Goal: Information Seeking & Learning: Understand process/instructions

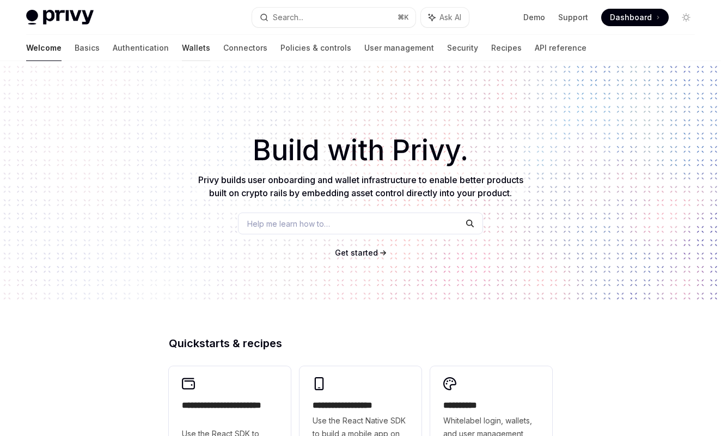
click at [182, 53] on link "Wallets" at bounding box center [196, 48] width 28 height 26
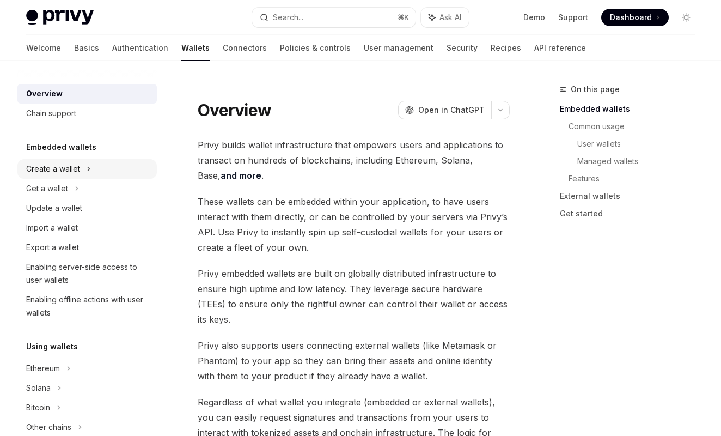
click at [96, 165] on div "Create a wallet" at bounding box center [86, 169] width 139 height 20
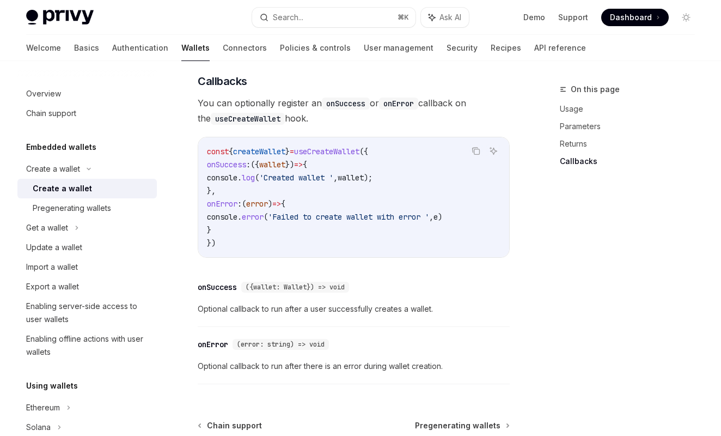
scroll to position [946, 0]
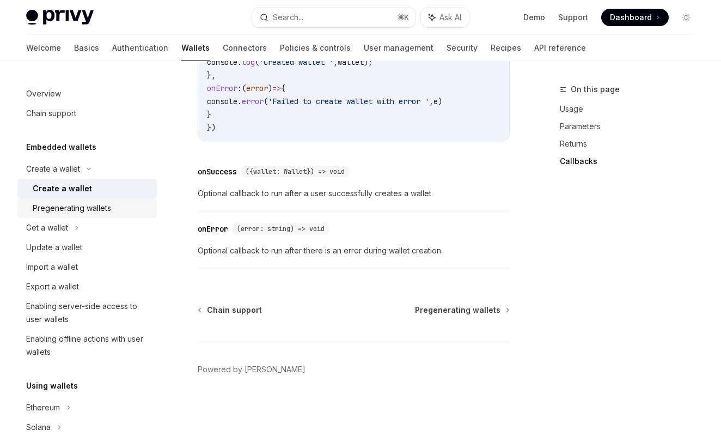
click at [110, 209] on div "Pregenerating wallets" at bounding box center [72, 208] width 78 height 13
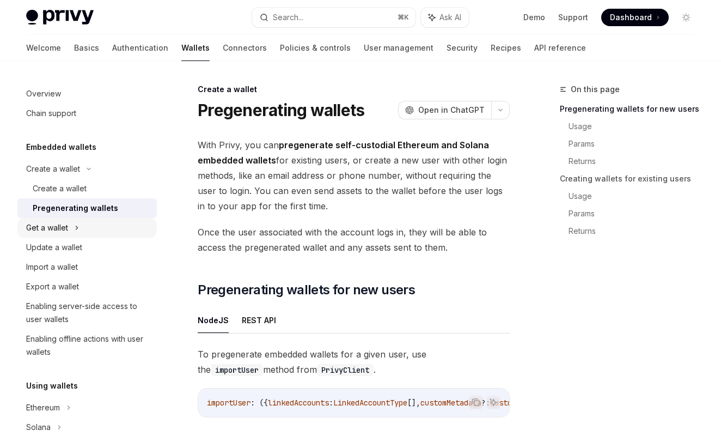
click at [83, 229] on div "Get a wallet" at bounding box center [86, 228] width 139 height 20
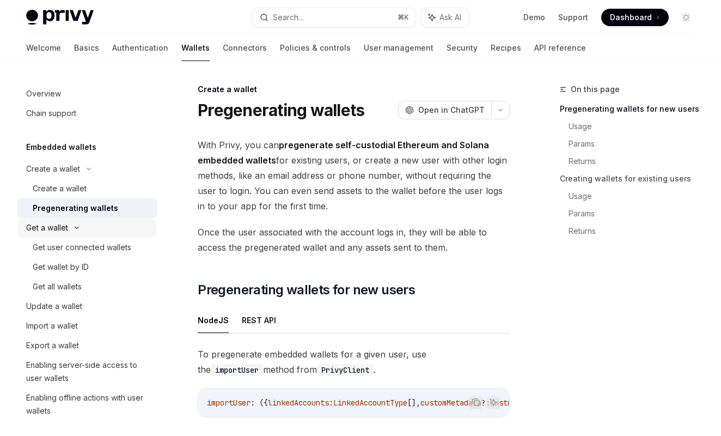
type textarea "*"
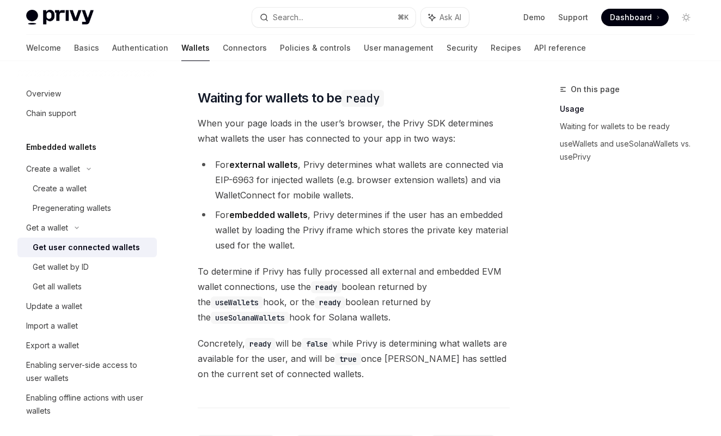
scroll to position [705, 0]
